Goal: Navigation & Orientation: Find specific page/section

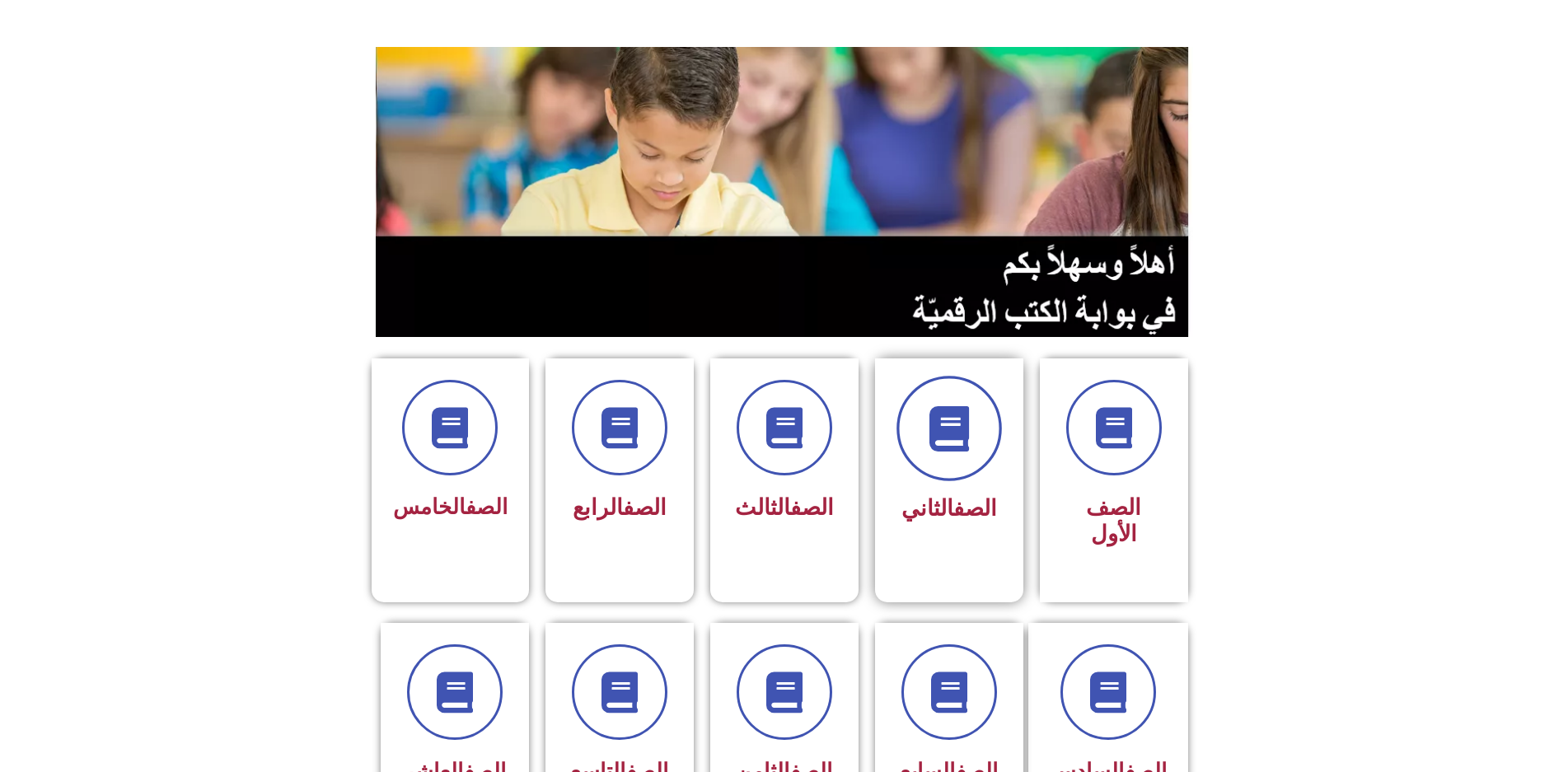
scroll to position [247, 0]
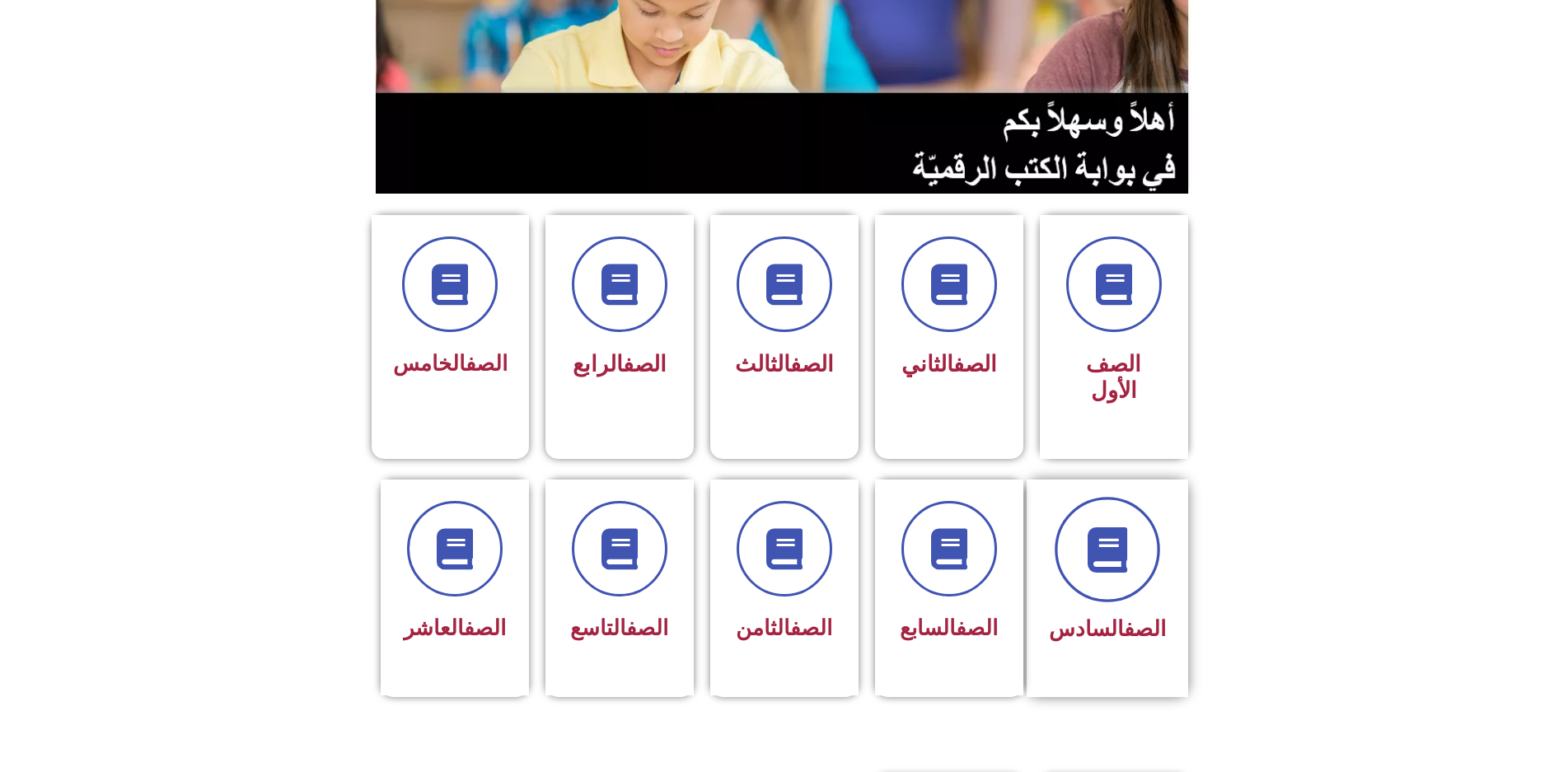
click at [1090, 496] on span at bounding box center [1108, 549] width 106 height 106
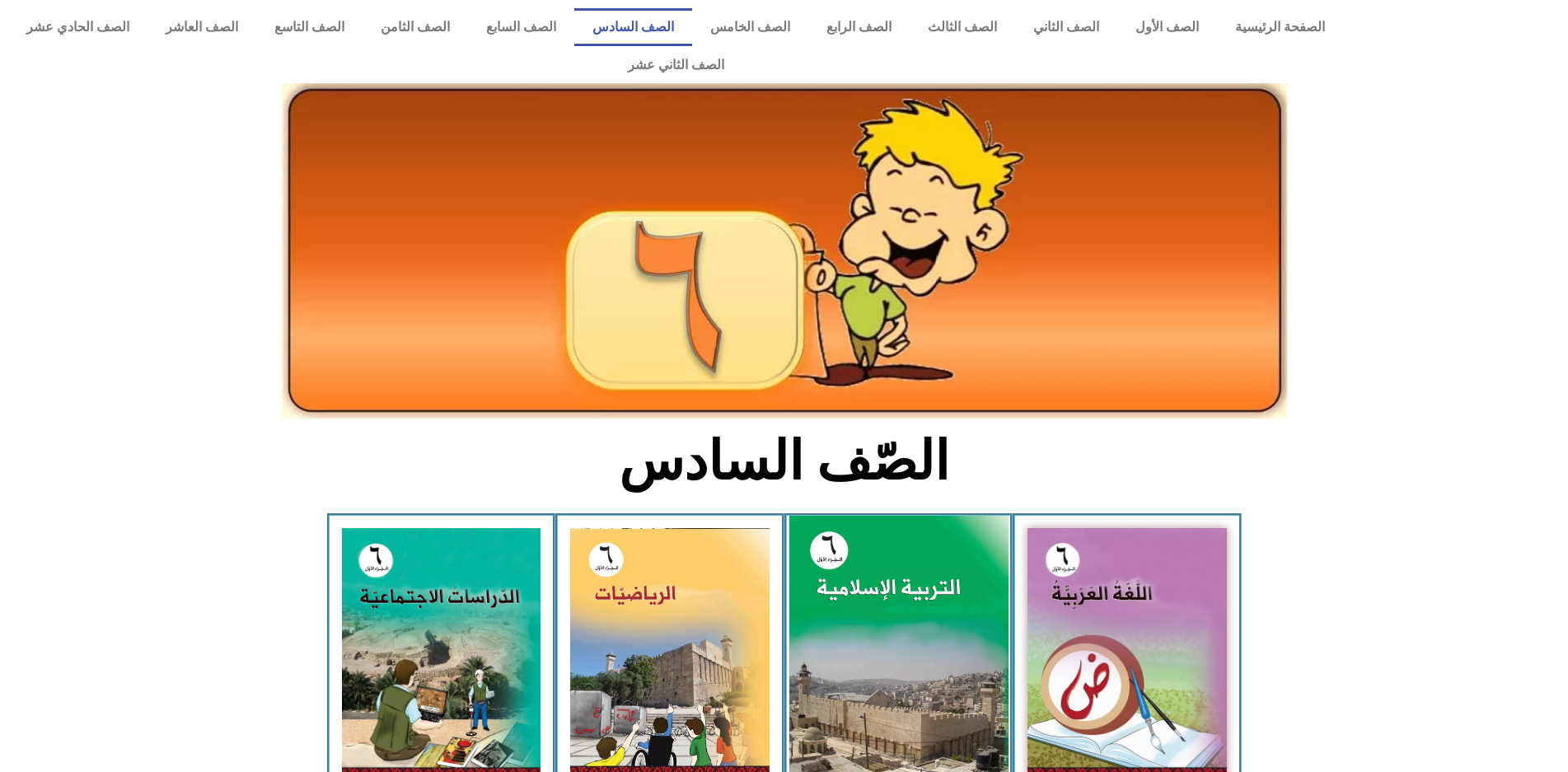
click at [862, 625] on img at bounding box center [898, 652] width 219 height 273
click at [862, 609] on img at bounding box center [898, 652] width 219 height 273
click at [863, 610] on img at bounding box center [898, 652] width 219 height 273
click at [864, 611] on img at bounding box center [898, 652] width 219 height 273
click at [870, 615] on img at bounding box center [898, 652] width 219 height 273
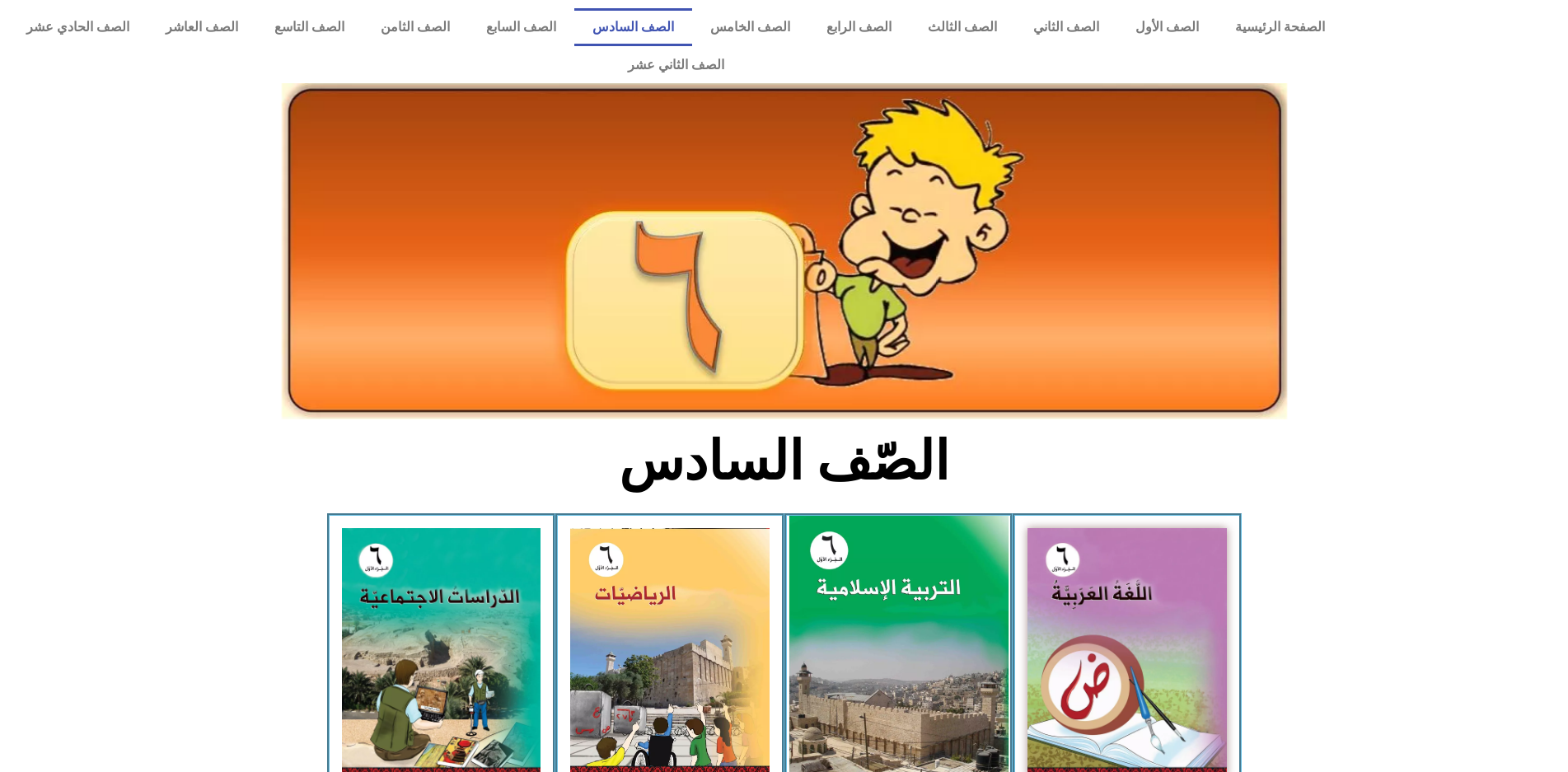
click at [871, 615] on img at bounding box center [898, 652] width 219 height 273
click at [881, 624] on img at bounding box center [898, 652] width 219 height 273
drag, startPoint x: 881, startPoint y: 624, endPoint x: 907, endPoint y: 628, distance: 26.3
click at [878, 644] on img at bounding box center [898, 652] width 219 height 273
click at [878, 654] on img at bounding box center [898, 652] width 219 height 273
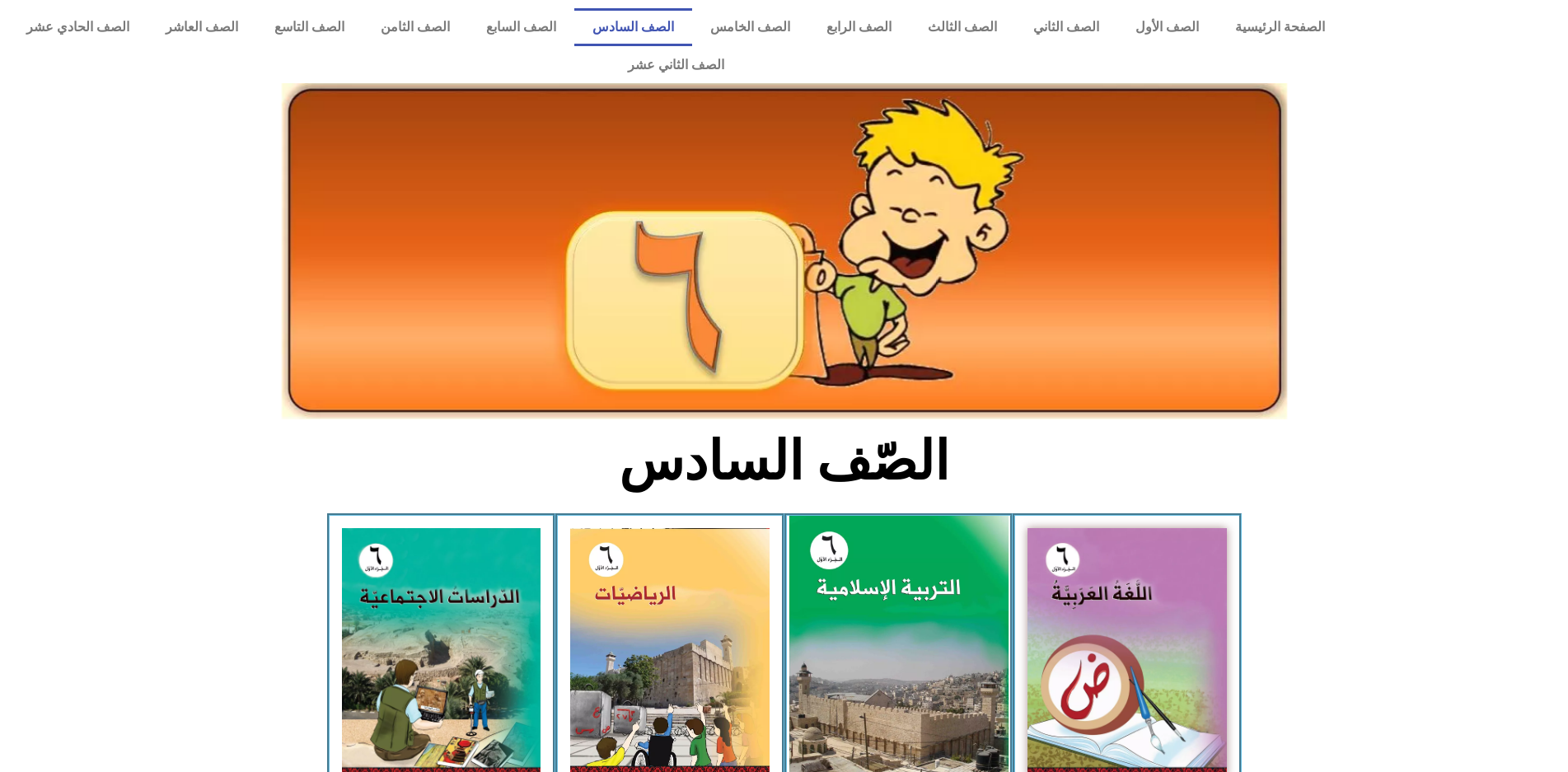
click at [878, 654] on img at bounding box center [898, 652] width 219 height 273
drag, startPoint x: 878, startPoint y: 654, endPoint x: 859, endPoint y: 691, distance: 41.6
click at [861, 688] on img at bounding box center [898, 652] width 219 height 273
click at [859, 691] on img at bounding box center [898, 652] width 219 height 273
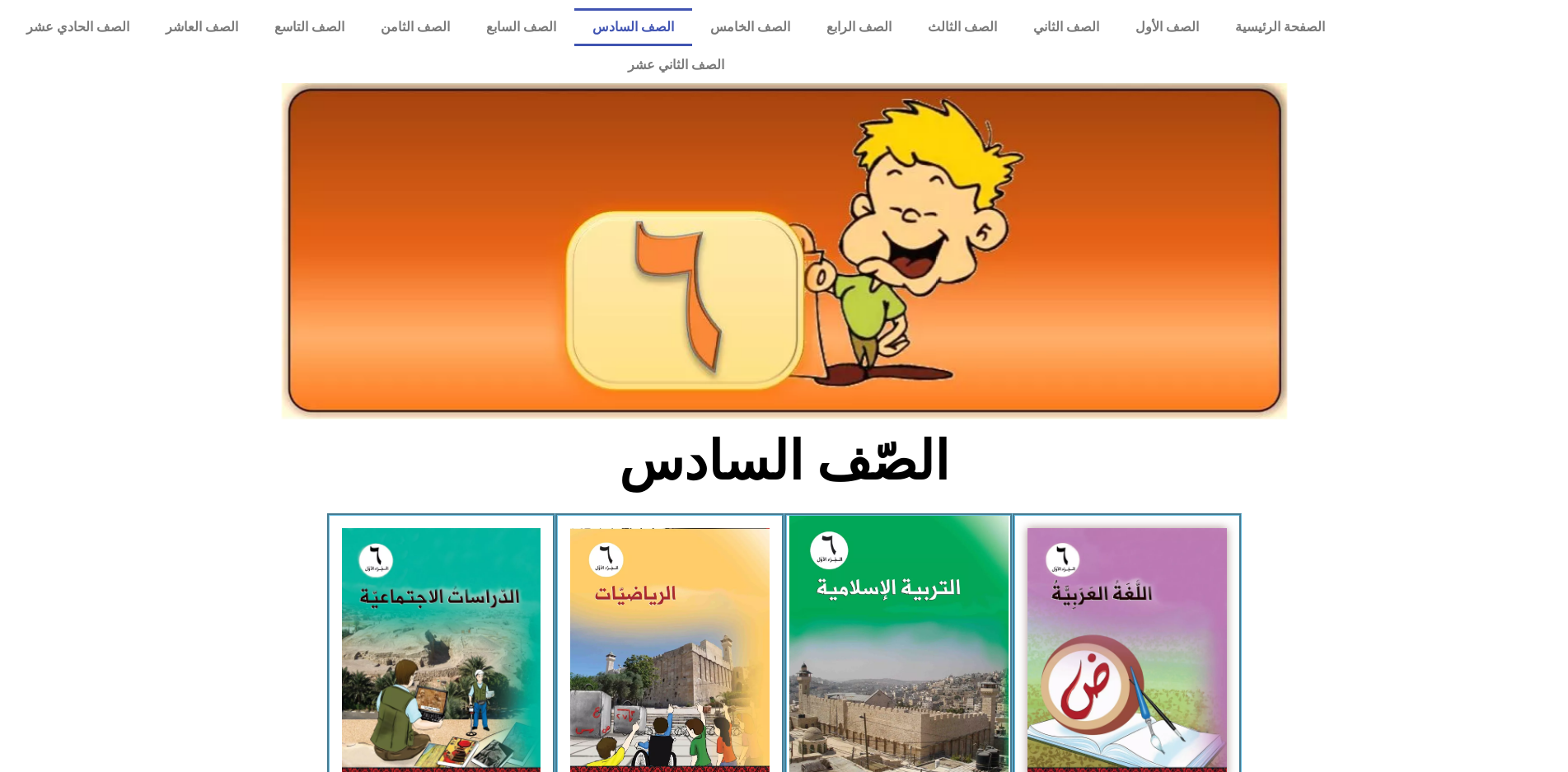
click at [859, 691] on img at bounding box center [898, 652] width 219 height 273
click at [831, 552] on img at bounding box center [898, 652] width 219 height 273
click at [831, 549] on img at bounding box center [898, 652] width 219 height 273
click at [834, 563] on img at bounding box center [898, 652] width 219 height 273
drag, startPoint x: 833, startPoint y: 563, endPoint x: 845, endPoint y: 559, distance: 12.6
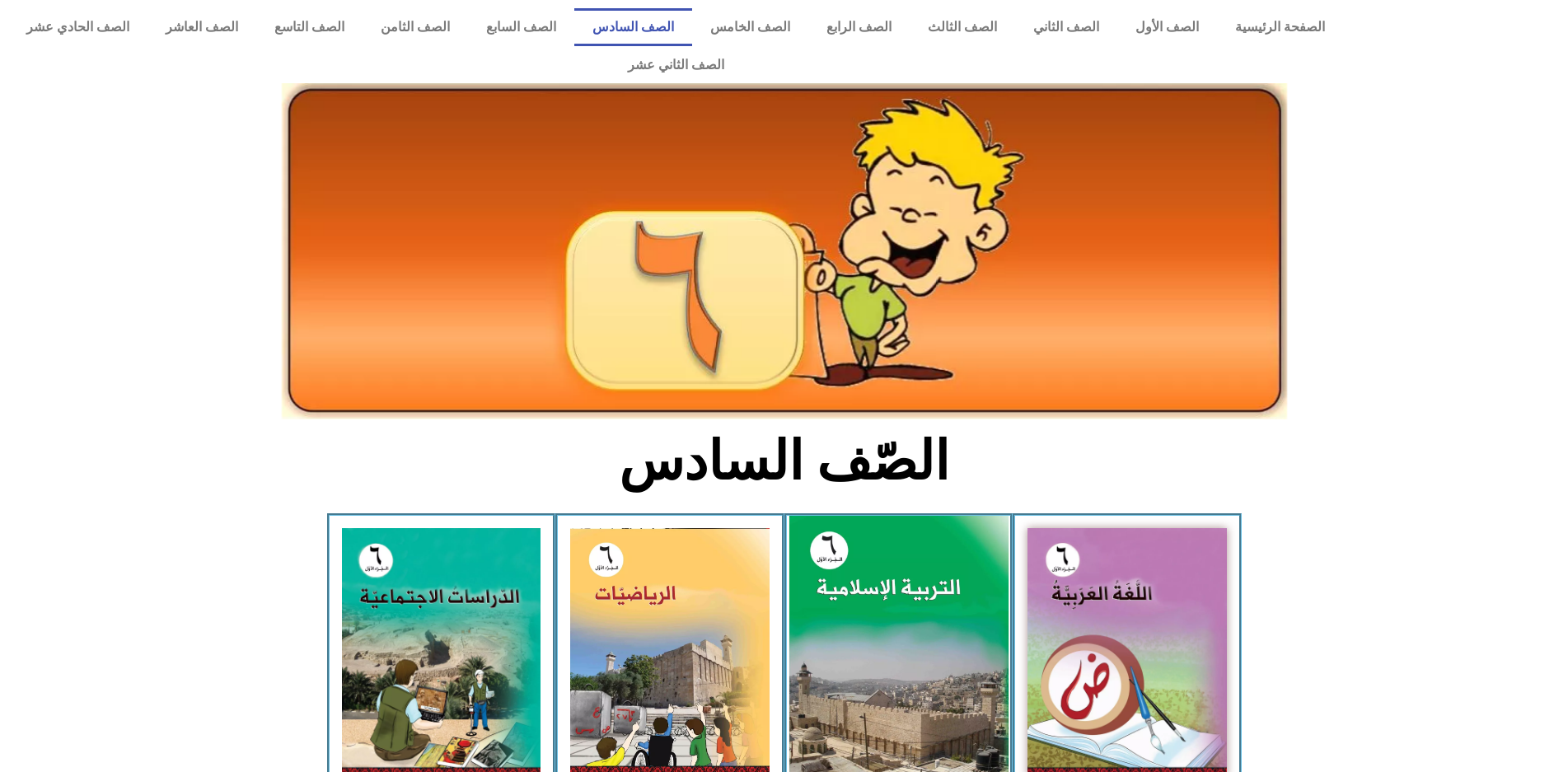
click at [840, 560] on img at bounding box center [898, 652] width 219 height 273
click at [845, 562] on img at bounding box center [898, 652] width 219 height 273
click at [846, 566] on img at bounding box center [898, 652] width 219 height 273
click at [833, 573] on img at bounding box center [898, 652] width 219 height 273
